Goal: Task Accomplishment & Management: Complete application form

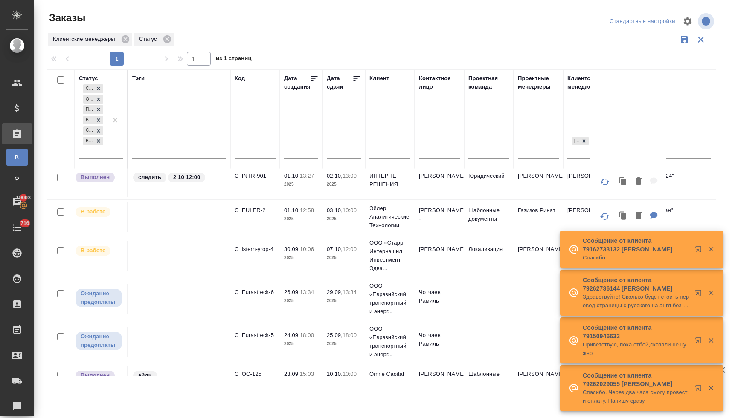
scroll to position [64, 0]
click at [248, 209] on p "C_EULER-2" at bounding box center [255, 211] width 41 height 9
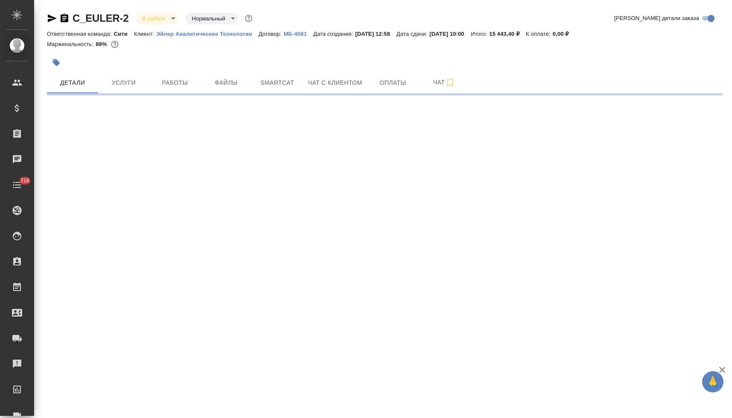
select select "RU"
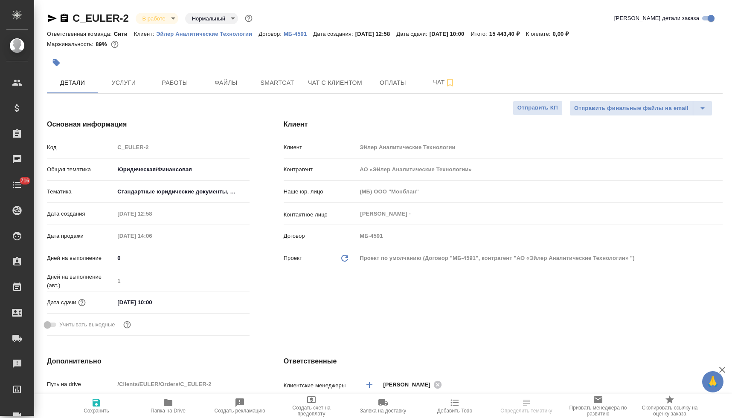
type textarea "x"
type input "Газизов Ринат"
type input "[PERSON_NAME]"
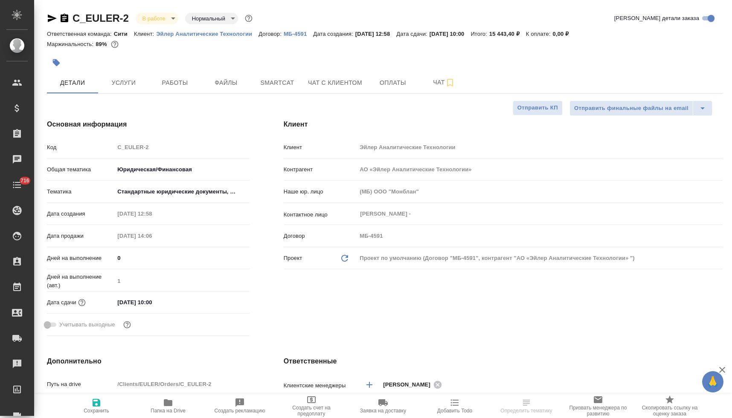
type textarea "x"
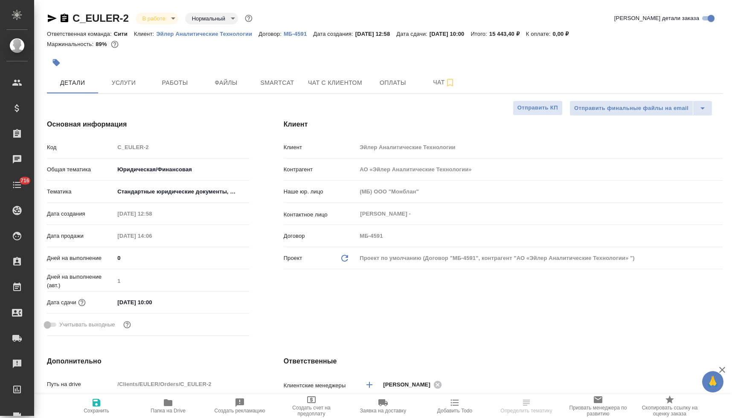
type textarea "x"
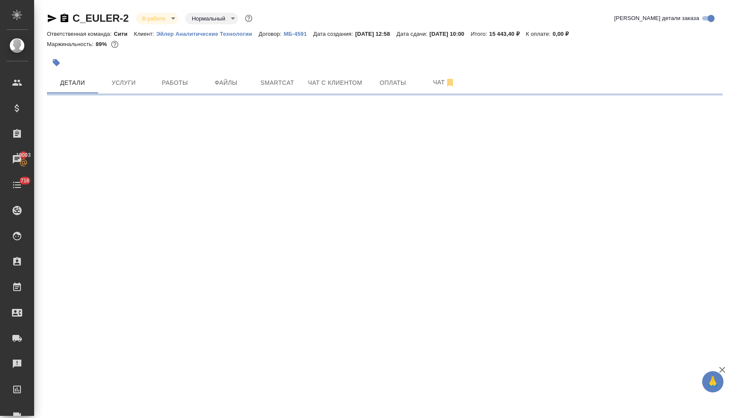
select select "RU"
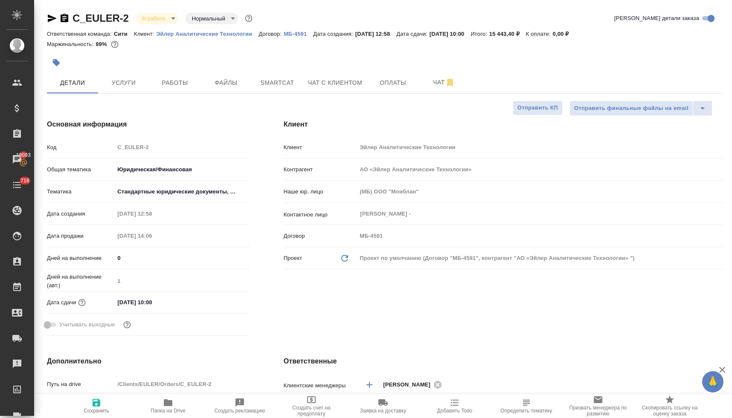
type textarea "x"
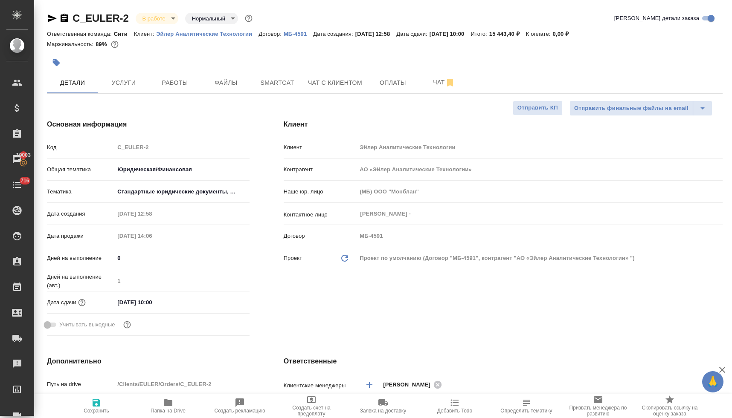
type textarea "x"
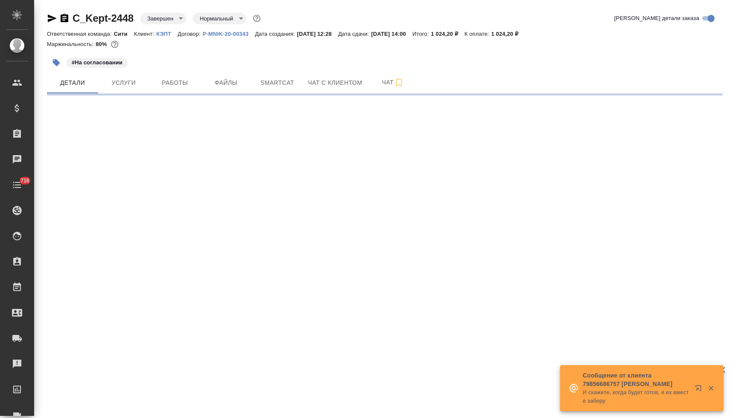
select select "RU"
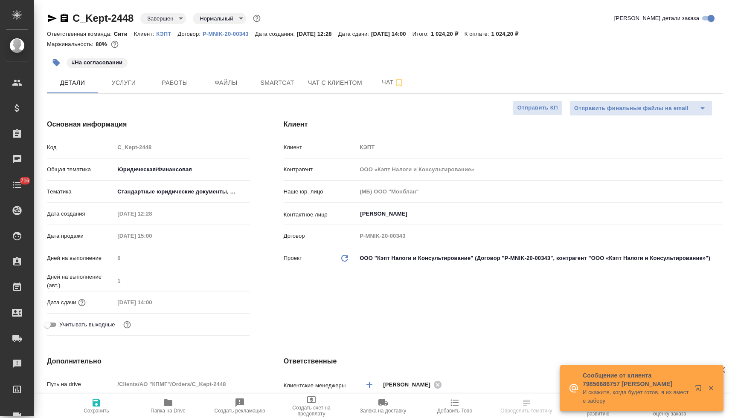
type textarea "x"
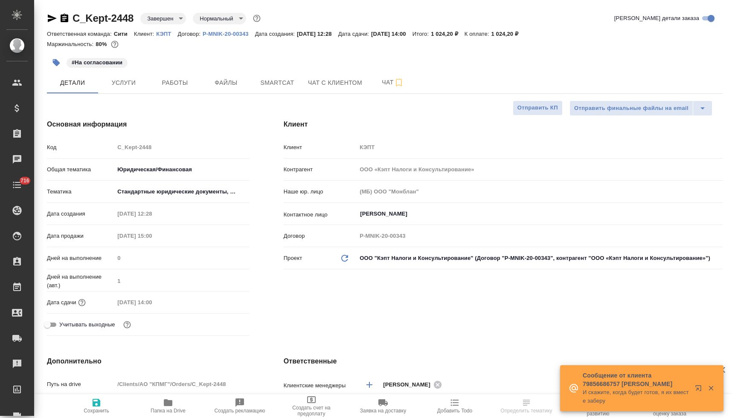
type textarea "x"
click at [384, 87] on span "Чат" at bounding box center [392, 82] width 41 height 11
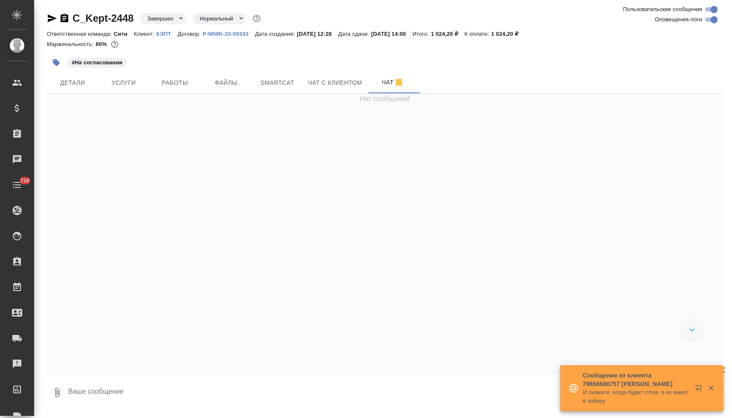
scroll to position [4175, 0]
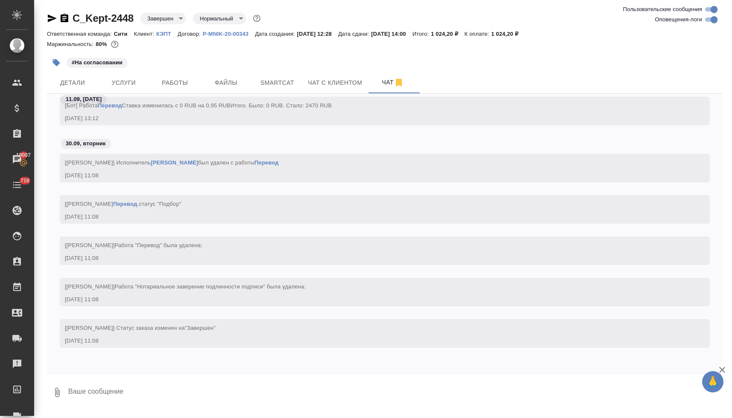
click at [171, 32] on p "КЭПТ" at bounding box center [166, 34] width 21 height 6
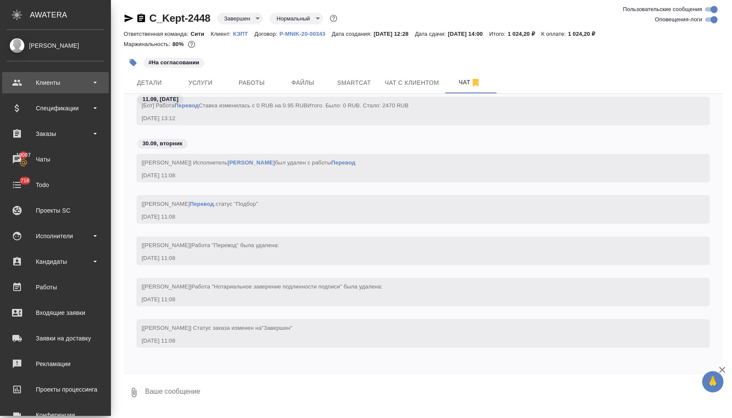
click at [50, 84] on div "Клиенты" at bounding box center [55, 82] width 98 height 13
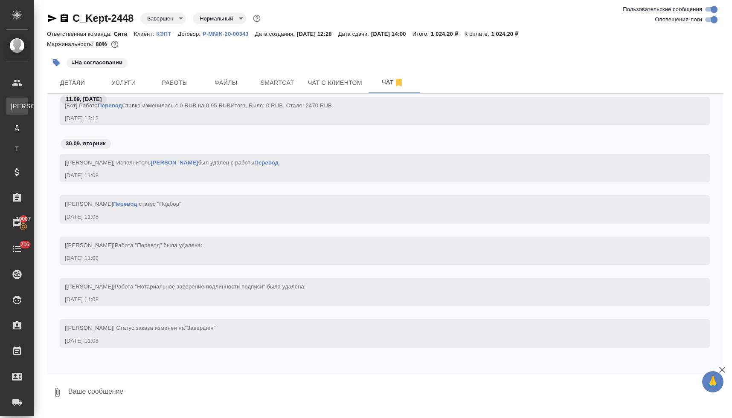
click at [13, 106] on div "Клиенты" at bounding box center [6, 106] width 13 height 9
select select "RU"
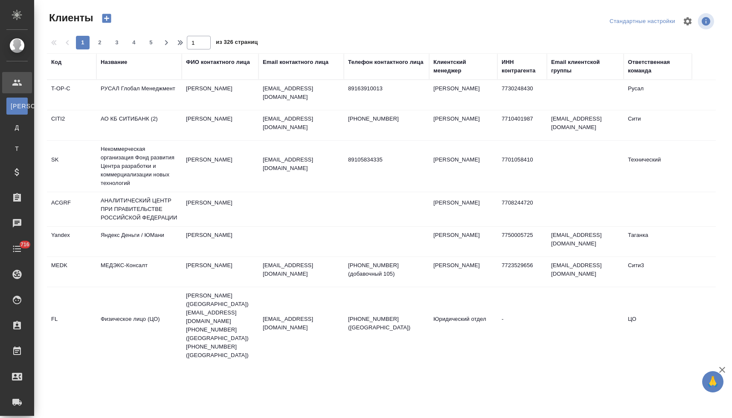
click at [119, 63] on div "Название" at bounding box center [114, 62] width 26 height 9
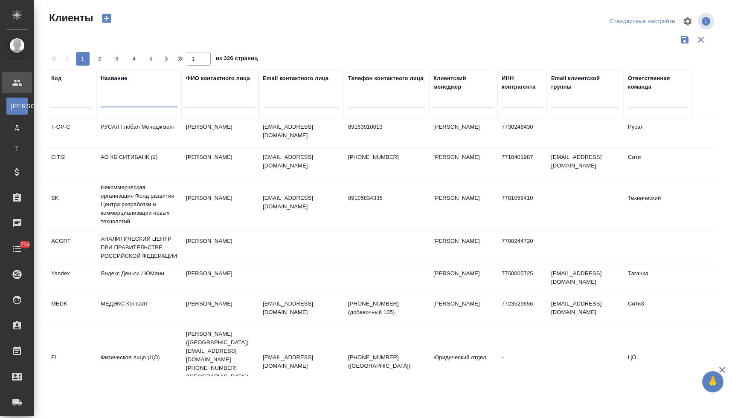
click at [127, 100] on input "text" at bounding box center [139, 102] width 77 height 11
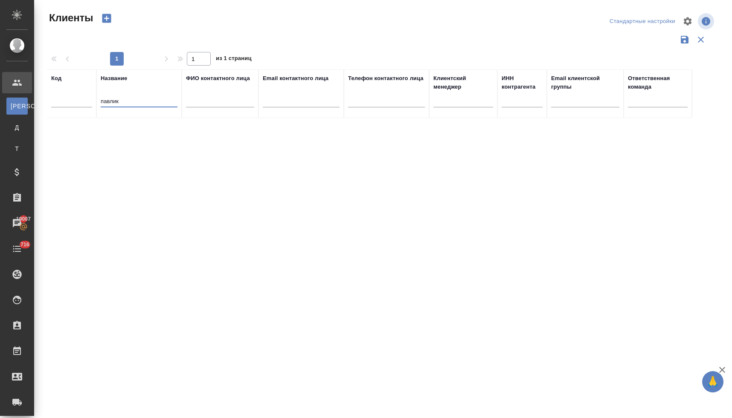
drag, startPoint x: 124, startPoint y: 103, endPoint x: 95, endPoint y: 103, distance: 29.4
click at [95, 103] on tr "Код Название павлик ФИО контактного лица Email контактного лица Телефон контакт…" at bounding box center [369, 94] width 645 height 49
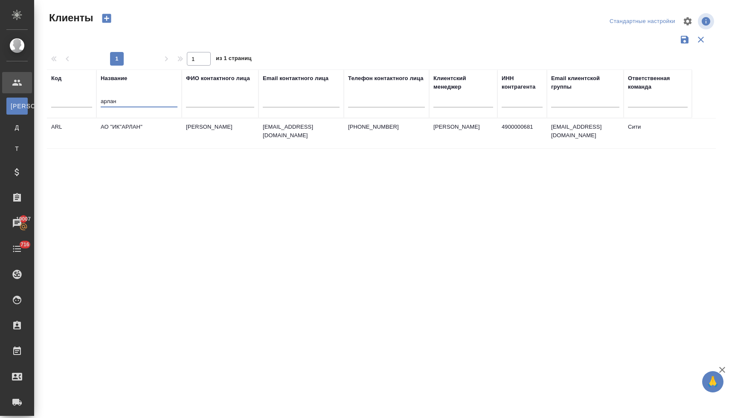
type input "арлан"
click at [121, 125] on td "АО "ИК"АРЛАН"" at bounding box center [138, 134] width 85 height 30
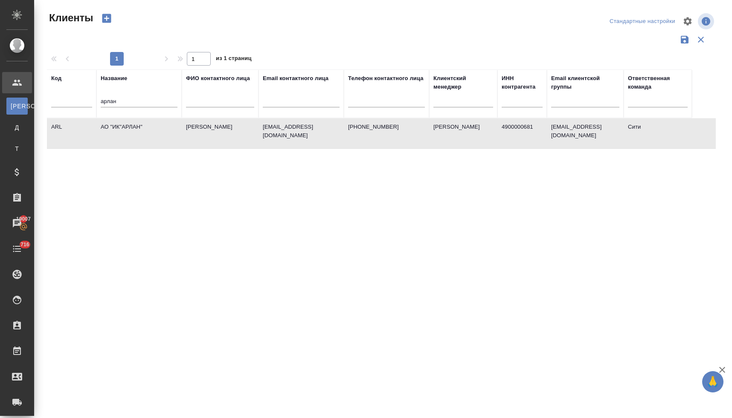
click at [121, 125] on td "АО "ИК"АРЛАН"" at bounding box center [138, 134] width 85 height 30
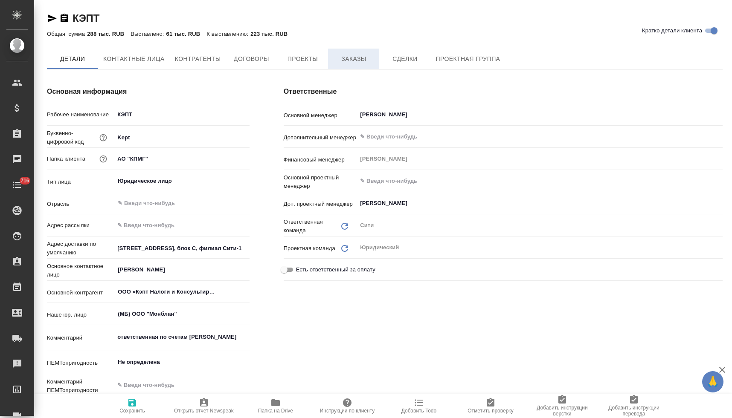
type textarea "x"
click at [356, 60] on span "Заказы" at bounding box center [353, 59] width 41 height 11
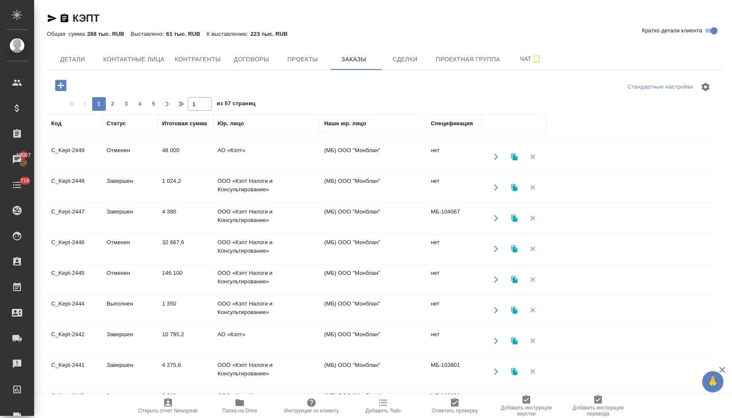
scroll to position [453, 0]
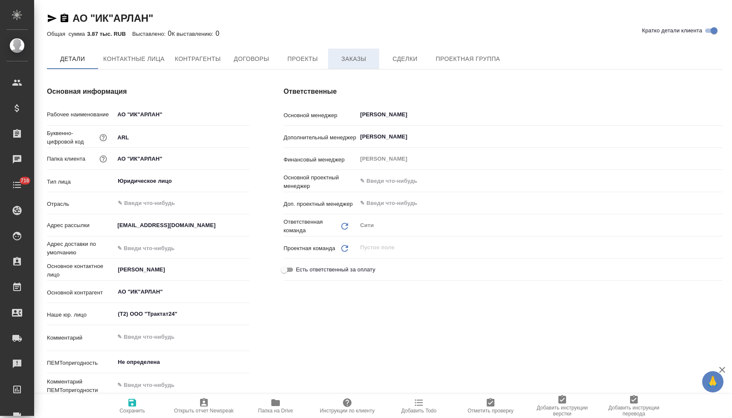
type textarea "x"
click at [360, 61] on span "Заказы" at bounding box center [353, 59] width 41 height 11
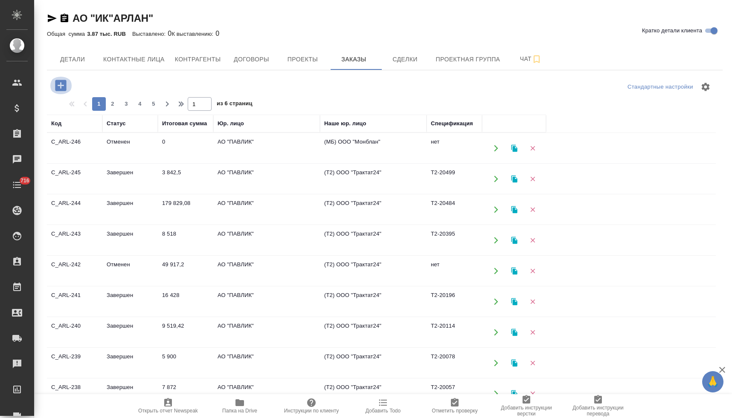
click at [59, 84] on icon "button" at bounding box center [60, 85] width 11 height 11
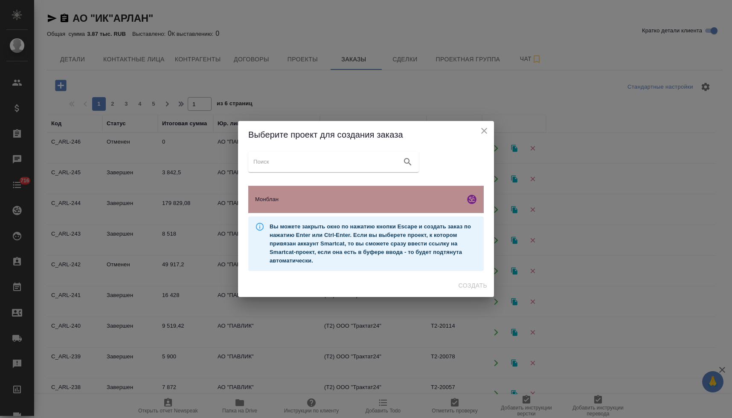
click at [289, 197] on span "Монблан" at bounding box center [358, 199] width 206 height 9
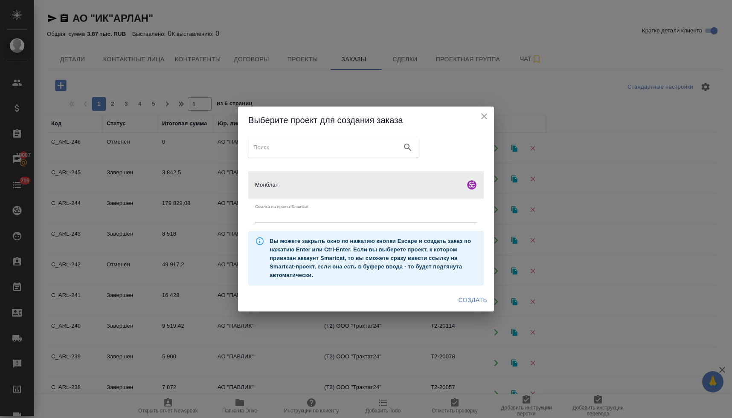
click at [473, 298] on span "Создать" at bounding box center [473, 300] width 29 height 11
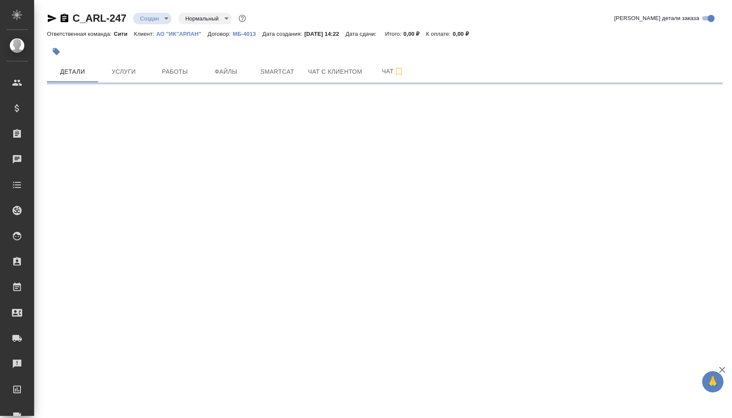
select select "RU"
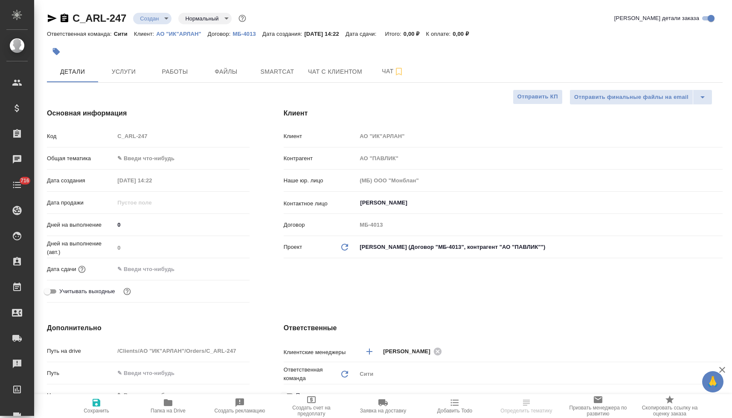
type textarea "x"
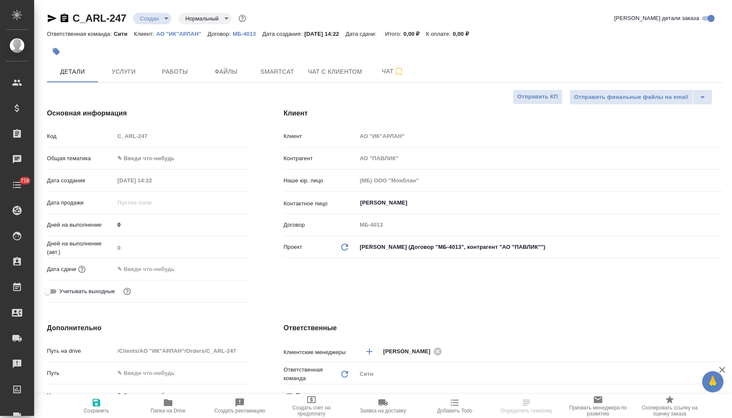
type textarea "x"
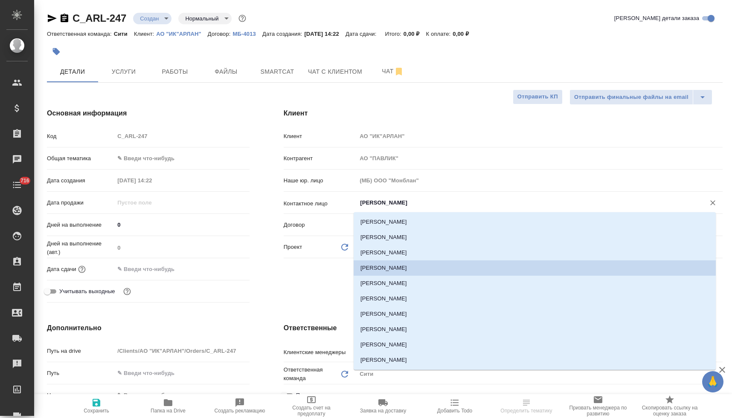
click at [377, 203] on input "[PERSON_NAME]" at bounding box center [525, 203] width 332 height 10
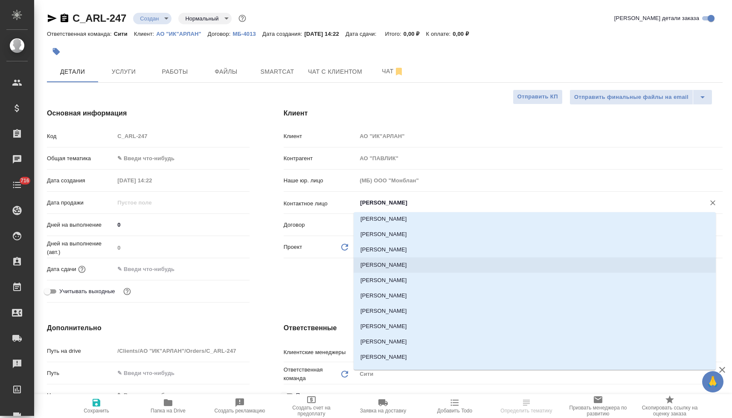
scroll to position [75, 0]
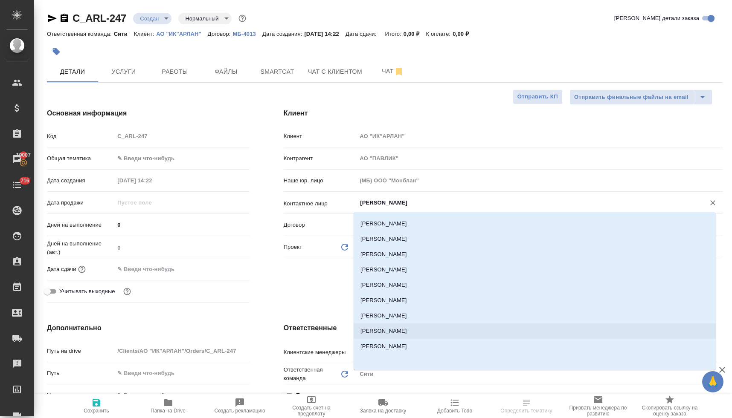
click at [399, 331] on li "[PERSON_NAME]" at bounding box center [535, 331] width 362 height 15
type input "[PERSON_NAME]"
type textarea "x"
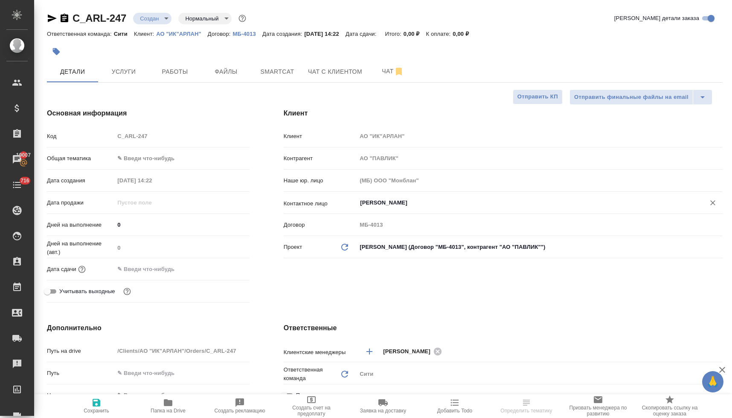
click at [97, 411] on span "Сохранить" at bounding box center [97, 411] width 26 height 6
type textarea "x"
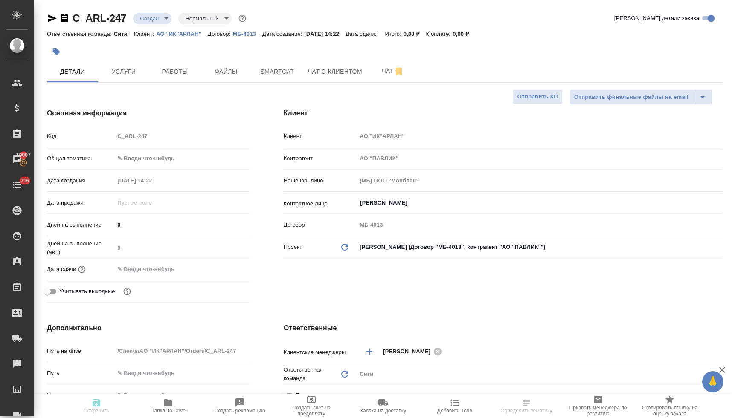
type textarea "x"
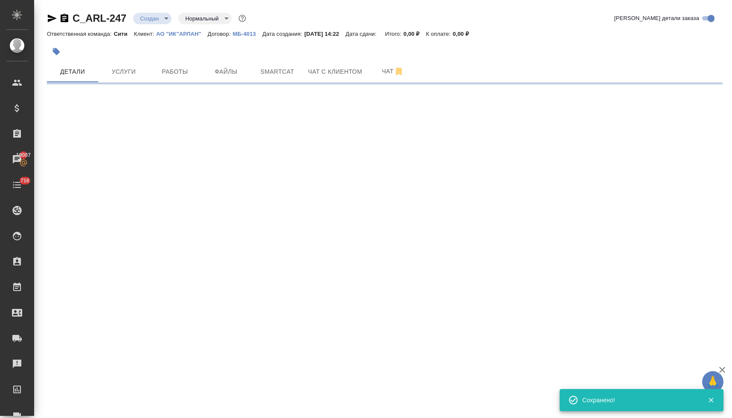
select select "RU"
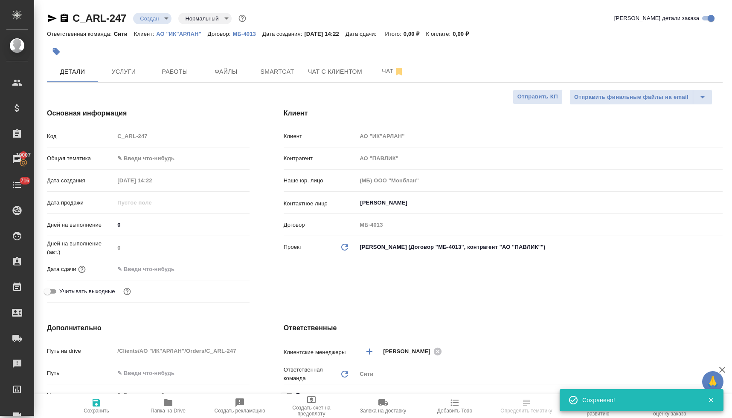
type textarea "x"
click at [150, 270] on input "text" at bounding box center [151, 269] width 75 height 12
click at [224, 269] on icon "button" at bounding box center [225, 268] width 8 height 9
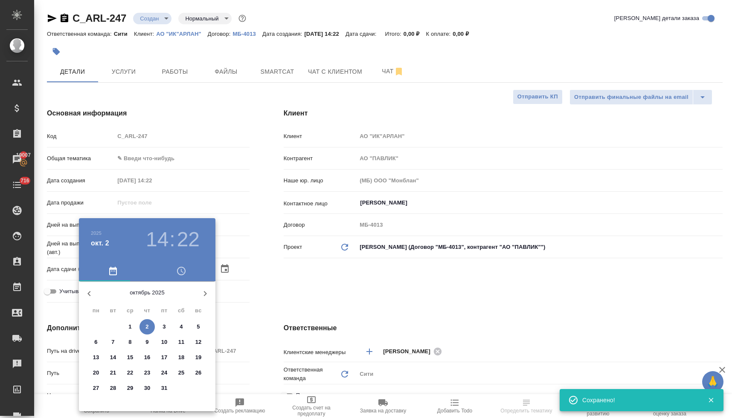
click at [165, 327] on p "3" at bounding box center [164, 327] width 3 height 9
type input "[DATE] 14:22"
type textarea "x"
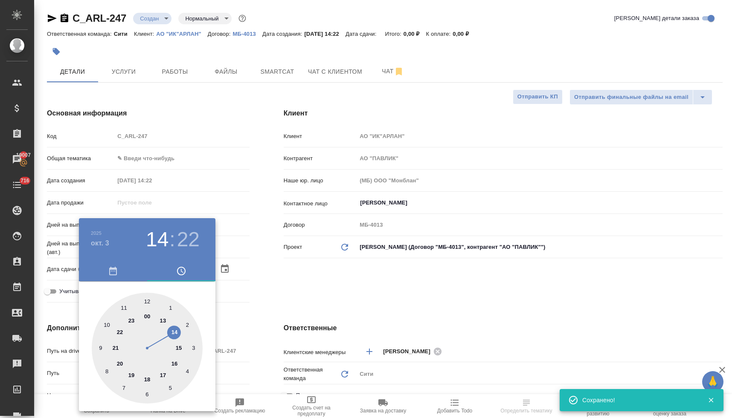
click at [270, 301] on div at bounding box center [366, 209] width 732 height 418
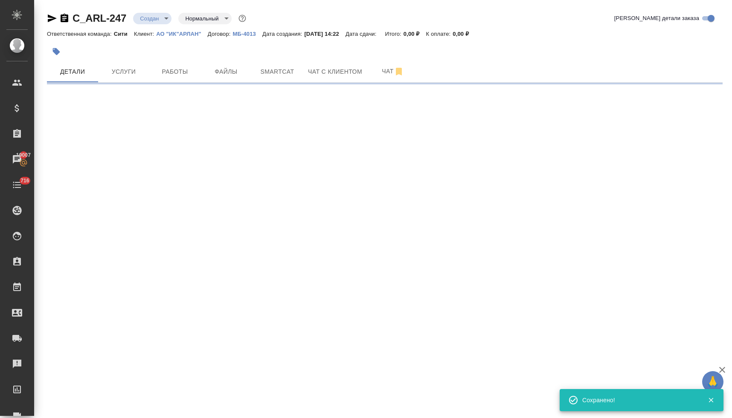
select select "RU"
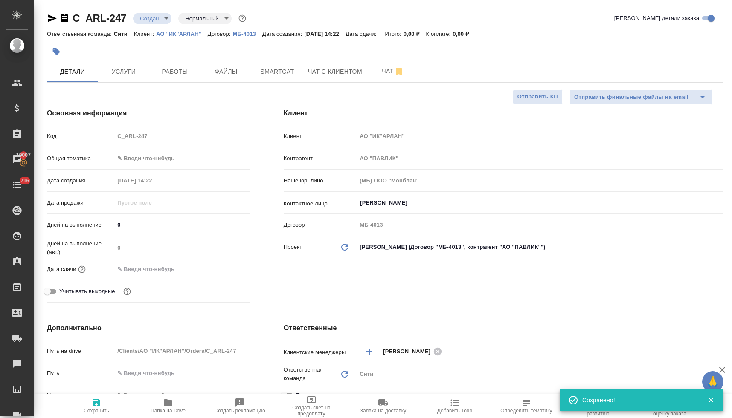
click at [168, 271] on input "text" at bounding box center [151, 269] width 75 height 12
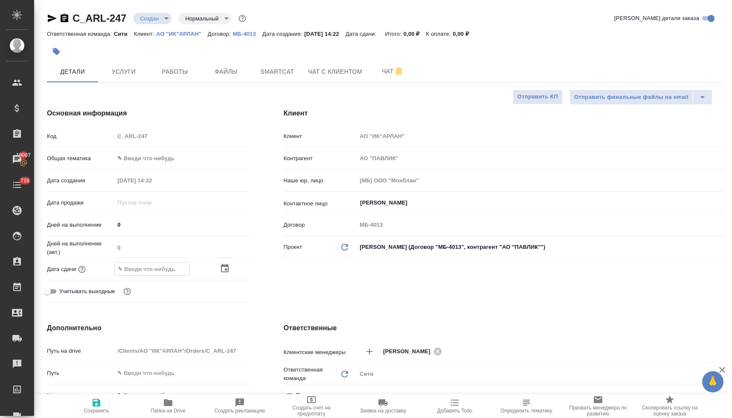
click at [222, 269] on icon "button" at bounding box center [225, 269] width 10 height 10
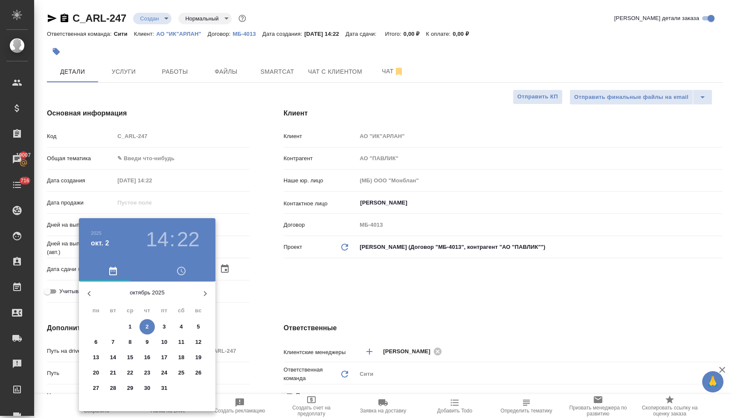
click at [167, 325] on span "3" at bounding box center [164, 327] width 15 height 9
type input "[DATE] 14:22"
type textarea "x"
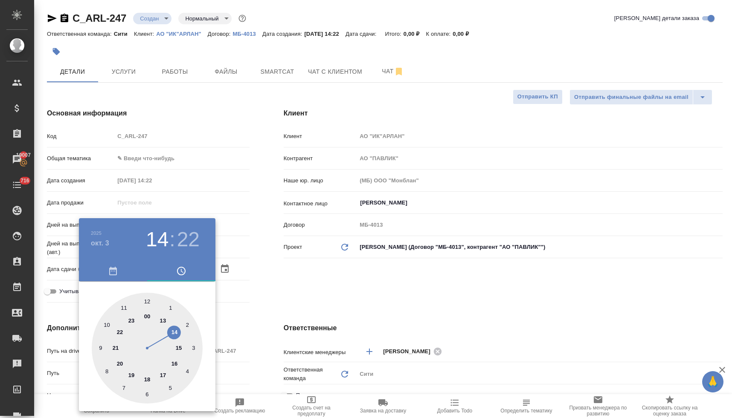
click at [263, 293] on div at bounding box center [366, 209] width 732 height 418
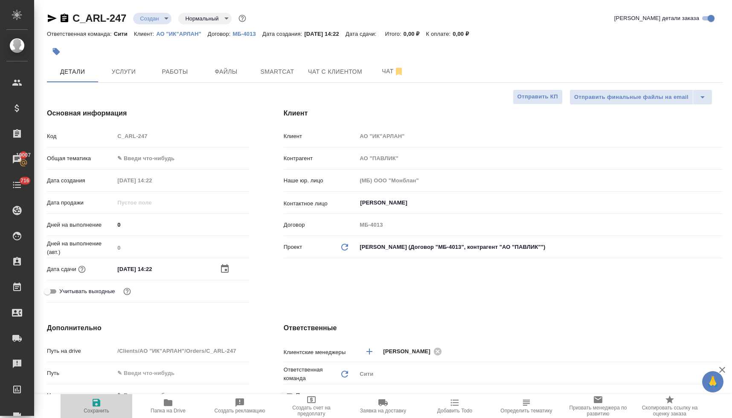
click at [93, 408] on span "Сохранить" at bounding box center [97, 411] width 26 height 6
type textarea "x"
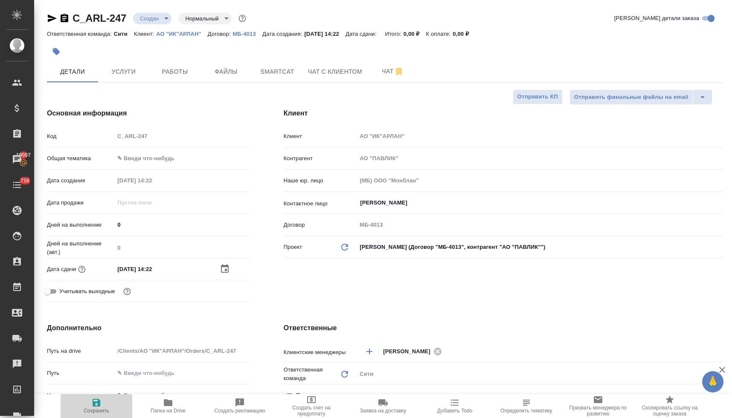
type textarea "x"
select select "RU"
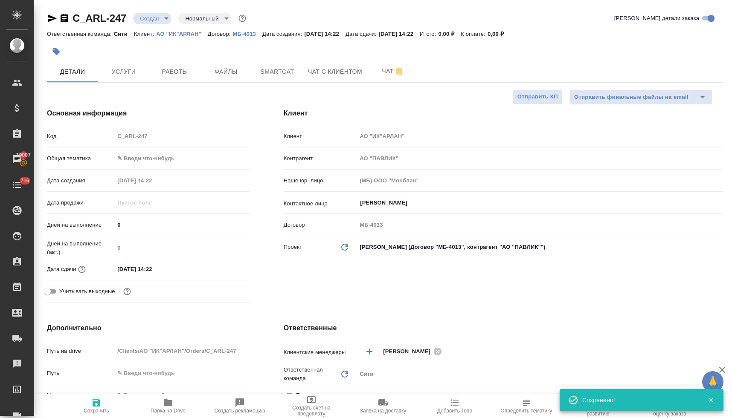
type textarea "x"
click at [169, 401] on icon "button" at bounding box center [168, 403] width 9 height 7
type textarea "x"
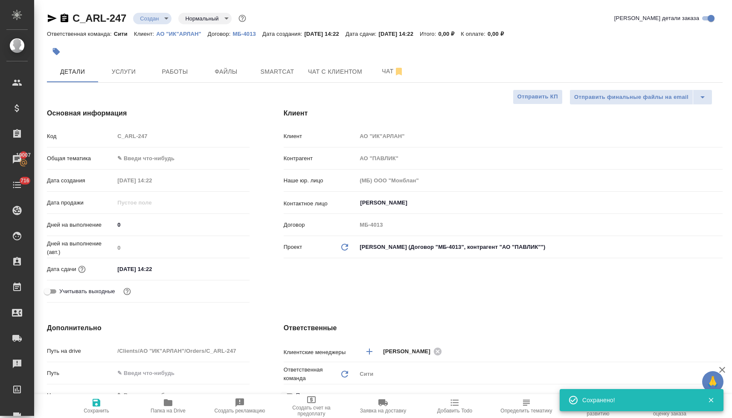
type textarea "x"
